Goal: Find specific page/section: Find specific page/section

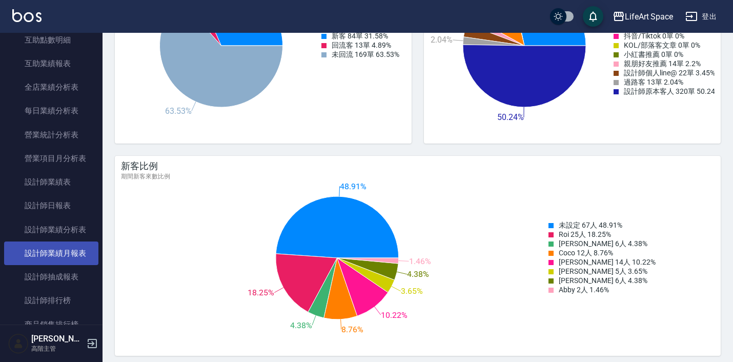
scroll to position [280, 0]
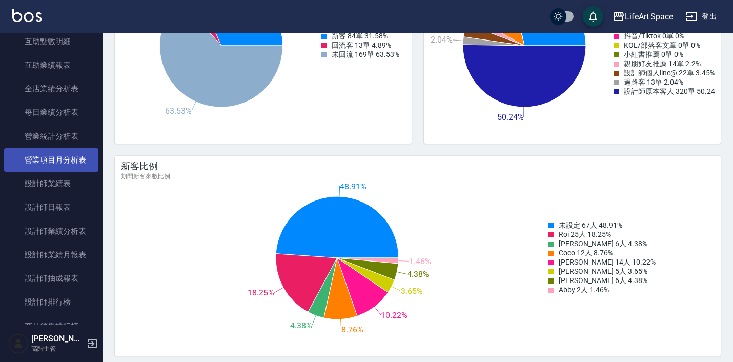
click at [69, 160] on link "營業項目月分析表" at bounding box center [51, 160] width 94 height 24
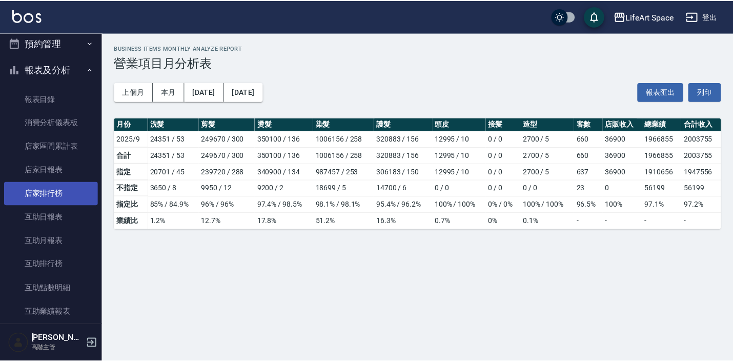
scroll to position [32, 0]
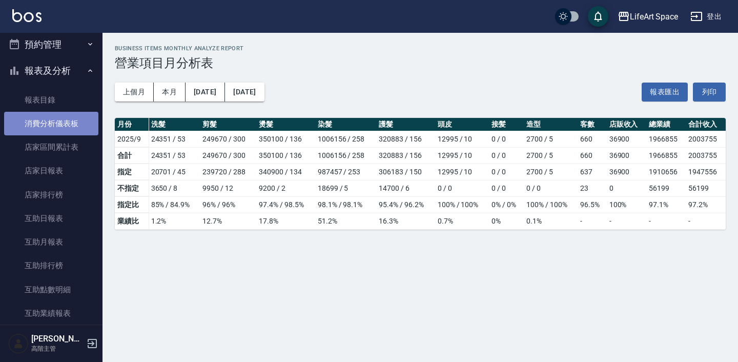
click at [62, 120] on link "消費分析儀表板" at bounding box center [51, 124] width 94 height 24
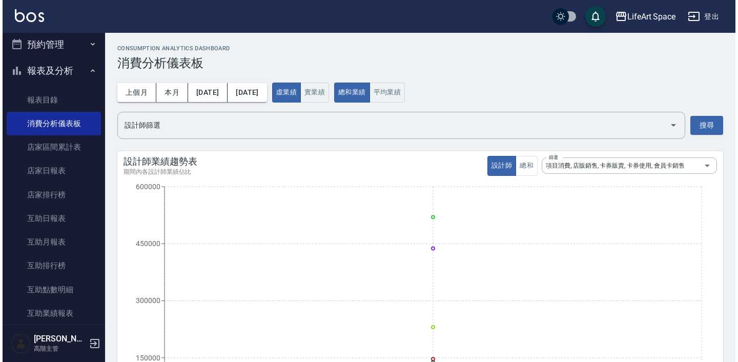
scroll to position [5, 0]
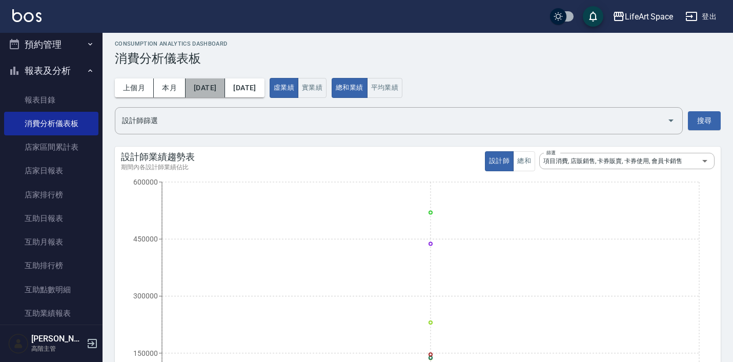
click at [217, 79] on button "[DATE]" at bounding box center [205, 87] width 39 height 19
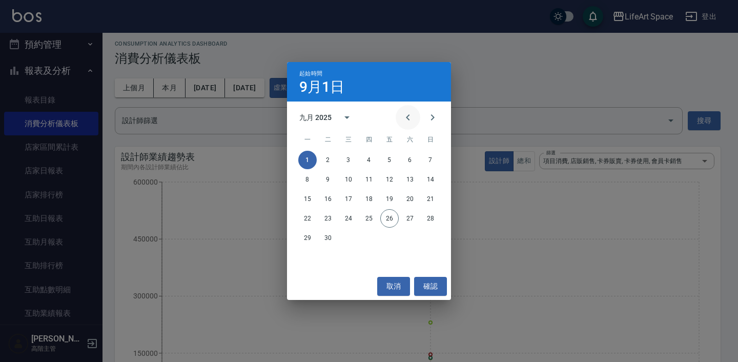
click at [406, 108] on button "Previous month" at bounding box center [408, 117] width 25 height 25
click at [406, 111] on button "Previous month" at bounding box center [408, 117] width 25 height 25
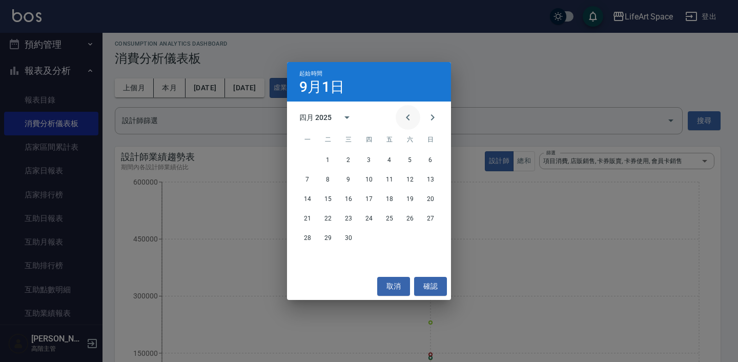
click at [406, 111] on button "Previous month" at bounding box center [408, 117] width 25 height 25
click at [416, 159] on button "1" at bounding box center [410, 160] width 18 height 18
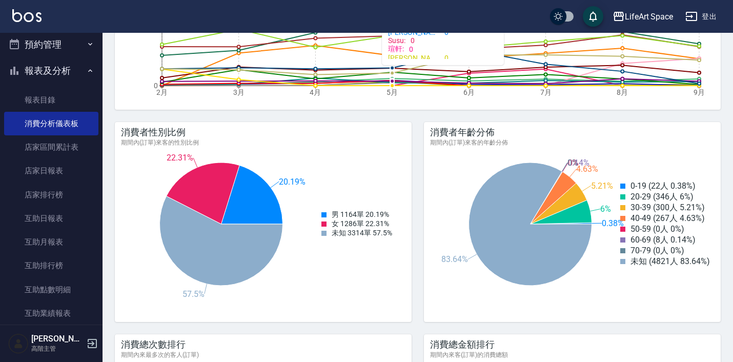
scroll to position [342, 0]
